Goal: Transaction & Acquisition: Obtain resource

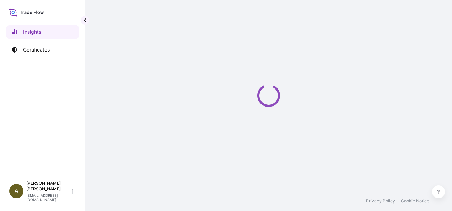
select select "2025"
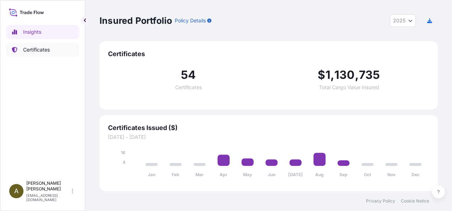
click at [38, 48] on p "Certificates" at bounding box center [36, 49] width 27 height 7
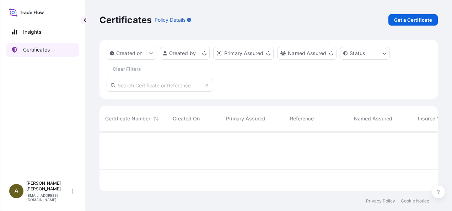
scroll to position [58, 333]
click at [410, 21] on p "Get a Certificate" at bounding box center [413, 19] width 38 height 7
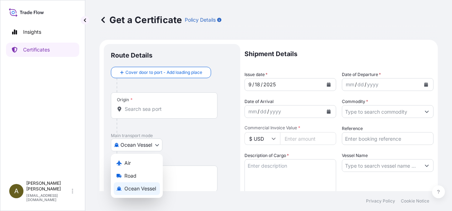
click at [160, 146] on body "Insights Certificates A [PERSON_NAME] [PERSON_NAME][EMAIL_ADDRESS][DOMAIN_NAME]…" at bounding box center [226, 105] width 452 height 211
click at [127, 176] on span "Road" at bounding box center [130, 175] width 12 height 7
select select "Road"
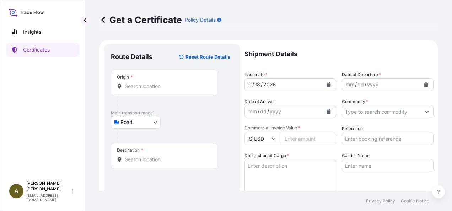
click at [135, 91] on div "Origin *" at bounding box center [164, 83] width 107 height 26
click at [135, 90] on input "Origin *" at bounding box center [167, 86] width 84 height 7
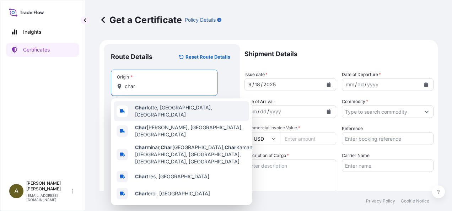
click at [155, 110] on span "Char lotte, [GEOGRAPHIC_DATA], [GEOGRAPHIC_DATA]" at bounding box center [190, 111] width 111 height 14
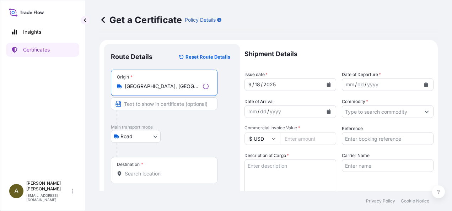
type input "[GEOGRAPHIC_DATA], [GEOGRAPHIC_DATA], [GEOGRAPHIC_DATA]"
click at [153, 170] on input "Destination *" at bounding box center [167, 173] width 84 height 7
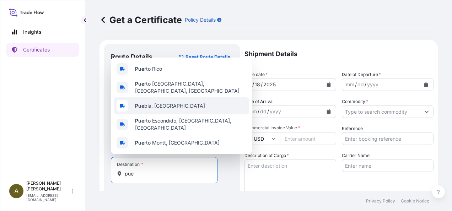
click at [173, 107] on div "Pue bla, [GEOGRAPHIC_DATA]" at bounding box center [181, 105] width 135 height 17
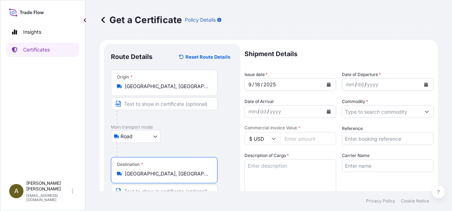
type input "Puebla, Mexico"
click at [327, 85] on icon "Calendar" at bounding box center [329, 84] width 4 height 4
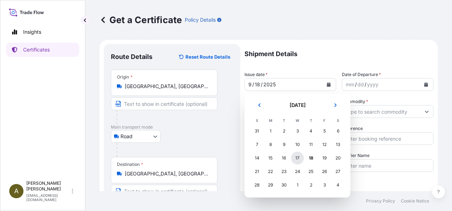
click at [298, 157] on div "17" at bounding box center [297, 158] width 13 height 13
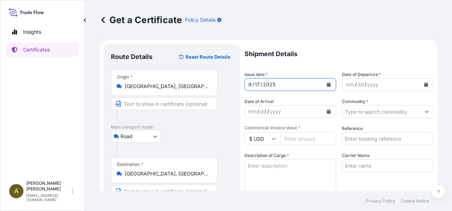
click at [424, 84] on icon "Calendar" at bounding box center [426, 84] width 4 height 4
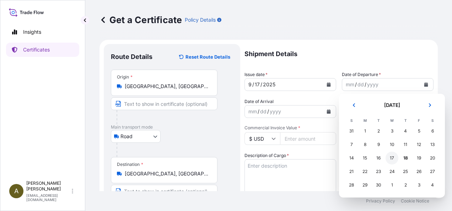
click at [392, 157] on div "17" at bounding box center [392, 158] width 13 height 13
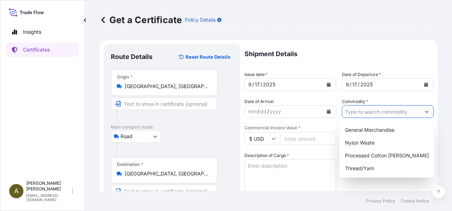
click at [390, 112] on input "Commodity *" at bounding box center [381, 111] width 78 height 13
click at [385, 127] on div "General Merchandise" at bounding box center [387, 130] width 90 height 13
type input "General Merchandise"
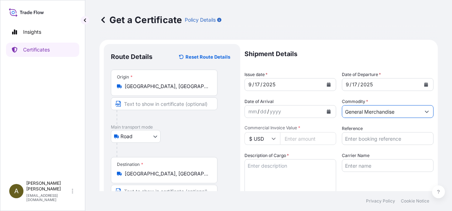
click at [304, 139] on input "Commercial Invoice Value *" at bounding box center [308, 138] width 56 height 13
type input "10245.33"
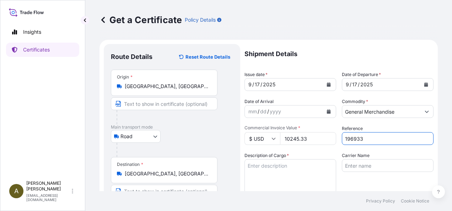
type input "196933"
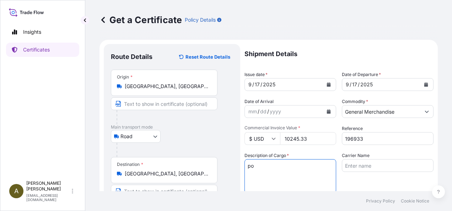
type textarea "p"
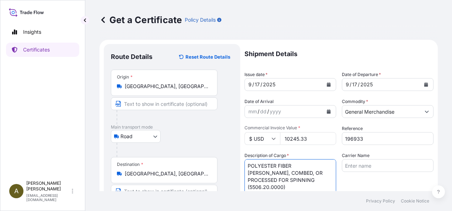
type textarea "POLYESTER FIBER CARDE, COMBED, OR PROCESSED FOR SPINNING (5506.20.0000)"
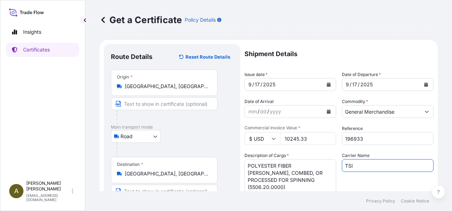
type input "TSI"
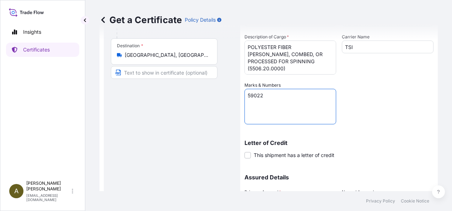
type textarea "59022"
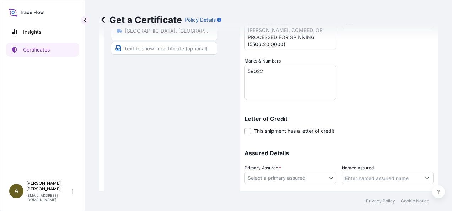
scroll to position [188, 0]
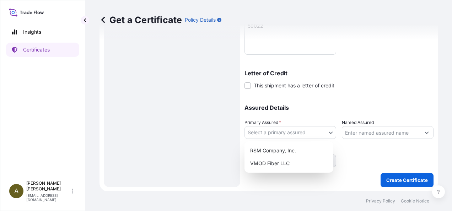
click at [328, 136] on body "Insights Certificates A Anita Barton abarton@rsmcompany.com Get a Certificate P…" at bounding box center [226, 105] width 452 height 211
click at [270, 151] on div "RSM Company, Inc." at bounding box center [288, 150] width 83 height 13
select select "31552"
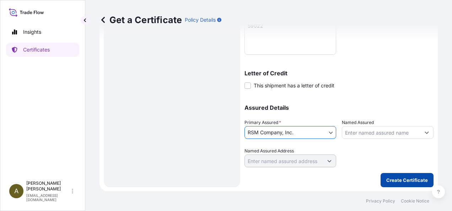
click at [397, 173] on button "Create Certificate" at bounding box center [407, 180] width 53 height 14
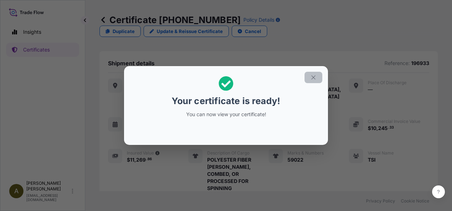
click at [314, 80] on icon "button" at bounding box center [313, 77] width 6 height 6
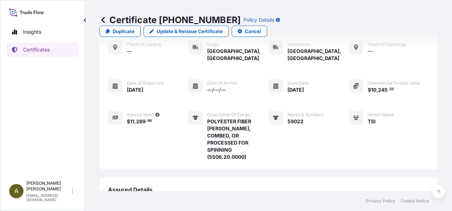
scroll to position [124, 0]
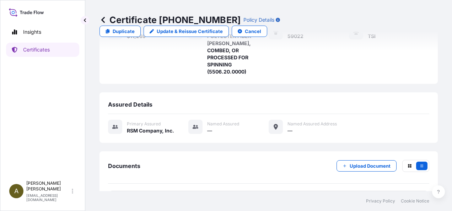
click at [224, 191] on link "PDF Certificate 2025-09-18T13:50:05.057202" at bounding box center [268, 200] width 321 height 18
